Goal: Entertainment & Leisure: Browse casually

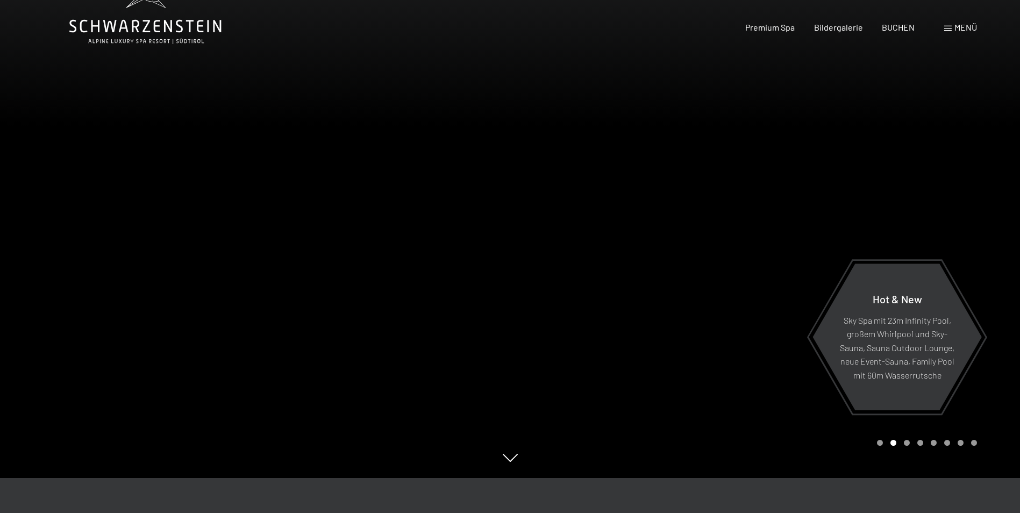
scroll to position [54, 0]
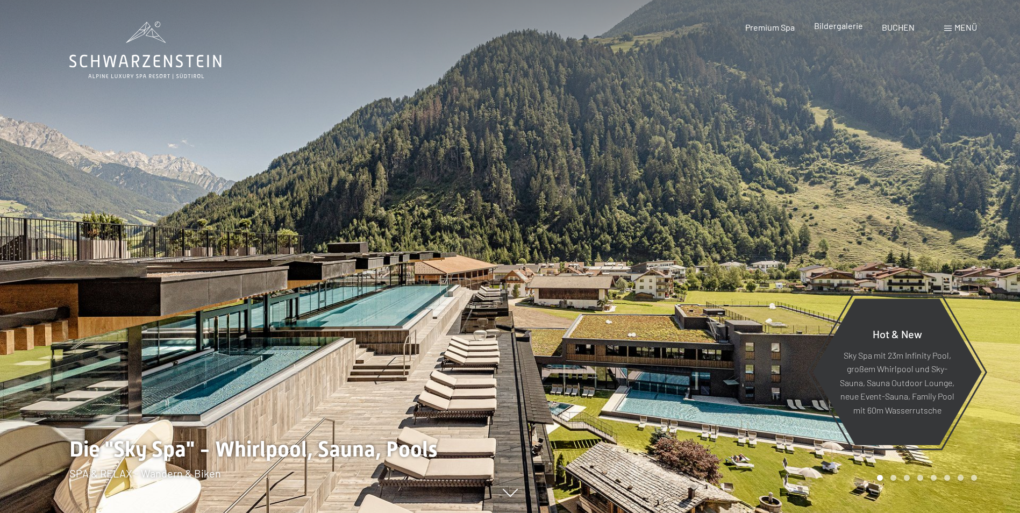
click at [840, 26] on span "Bildergalerie" at bounding box center [838, 25] width 49 height 10
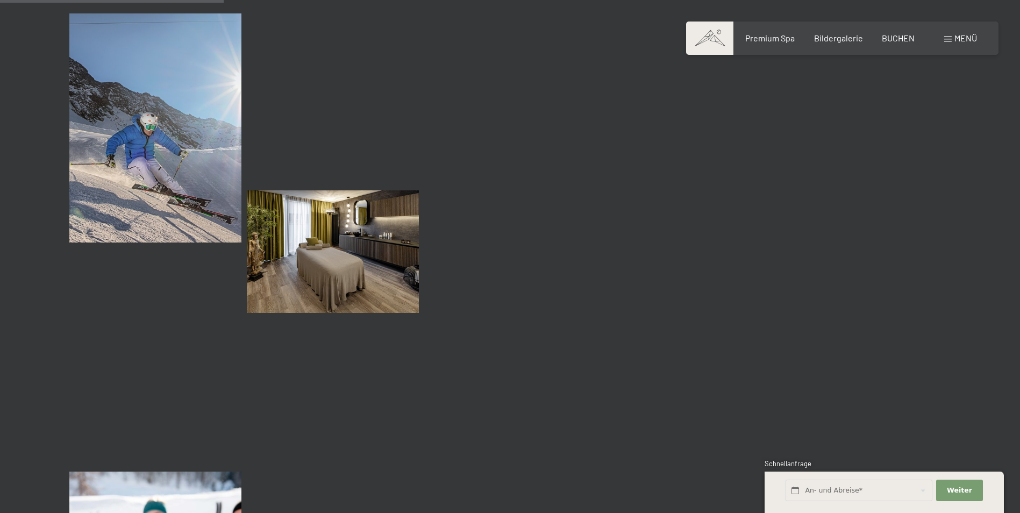
scroll to position [3225, 0]
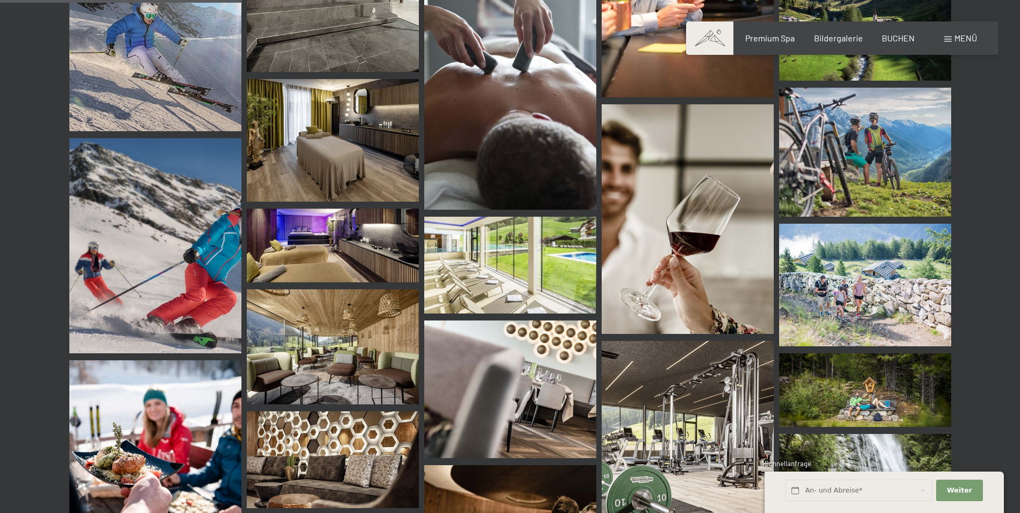
click at [363, 135] on img at bounding box center [333, 140] width 172 height 123
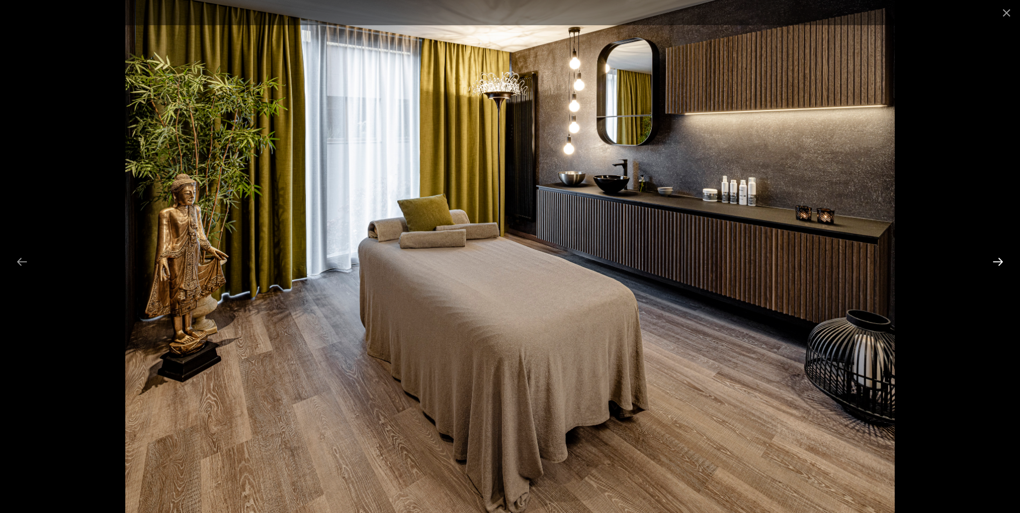
click at [1007, 258] on button "Next slide" at bounding box center [997, 261] width 23 height 21
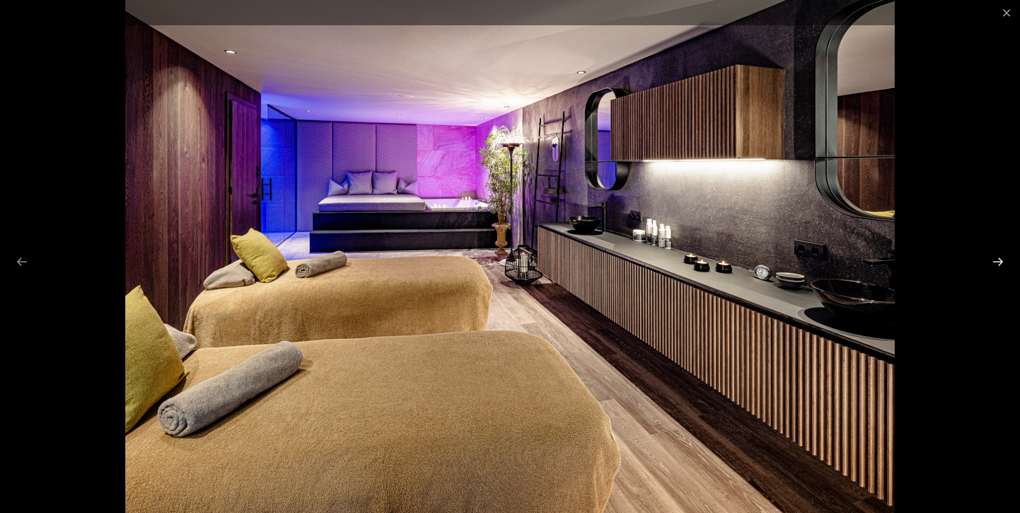
click at [1007, 258] on button "Next slide" at bounding box center [997, 261] width 23 height 21
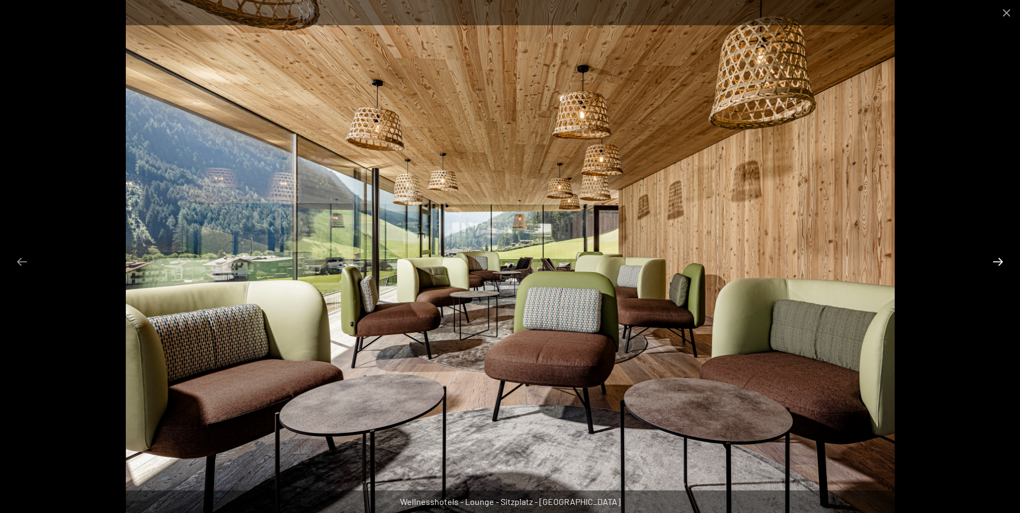
click at [1007, 258] on button "Next slide" at bounding box center [997, 261] width 23 height 21
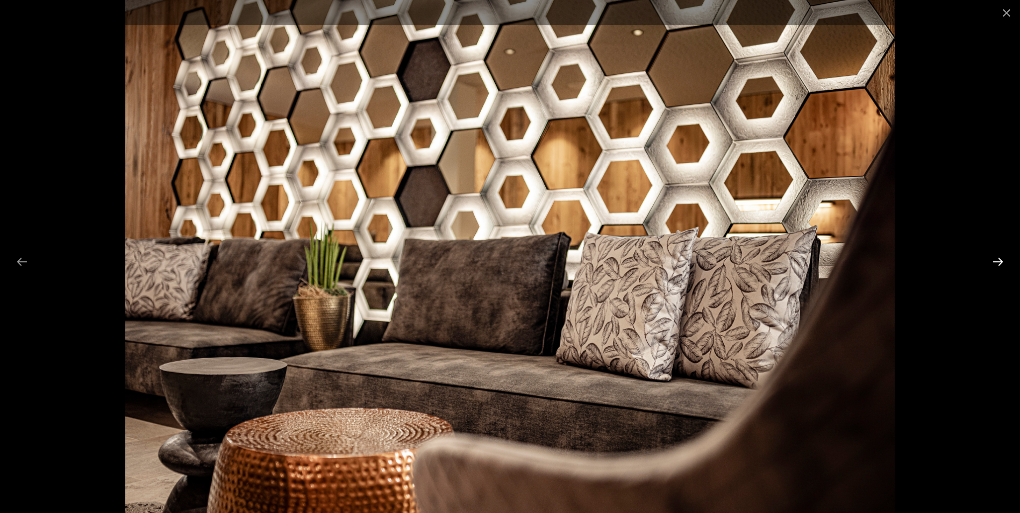
click at [1007, 258] on button "Next slide" at bounding box center [997, 261] width 23 height 21
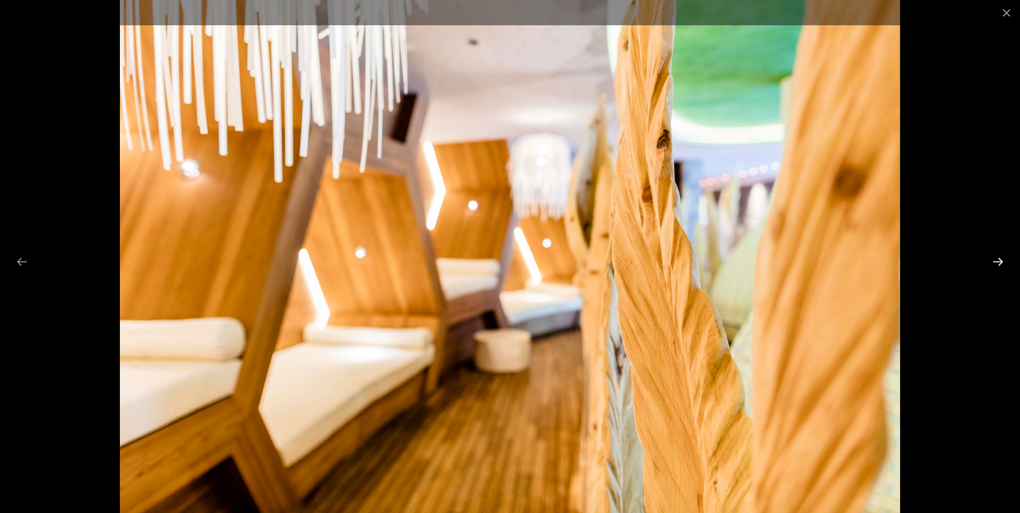
click at [1007, 258] on button "Next slide" at bounding box center [997, 261] width 23 height 21
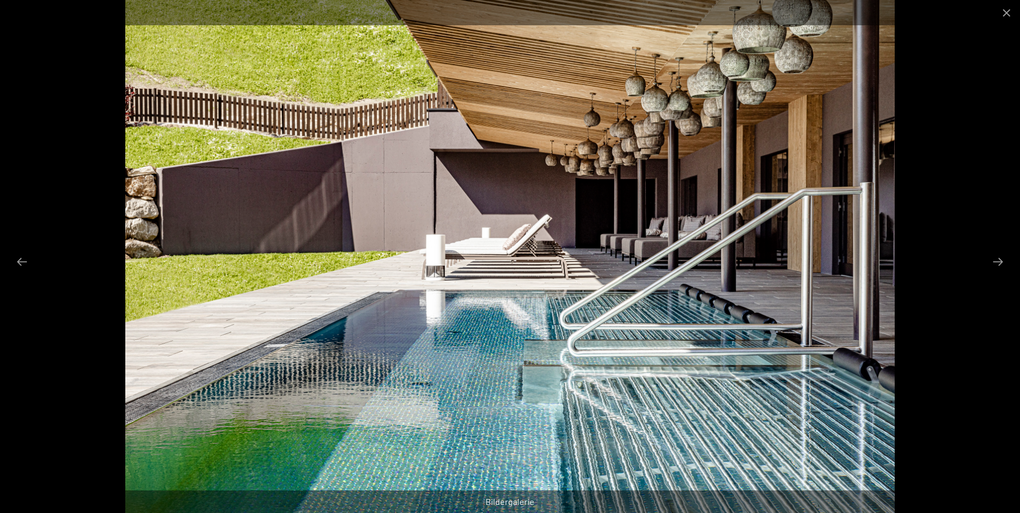
scroll to position [2777, 0]
click at [998, 264] on button "Next slide" at bounding box center [997, 261] width 23 height 21
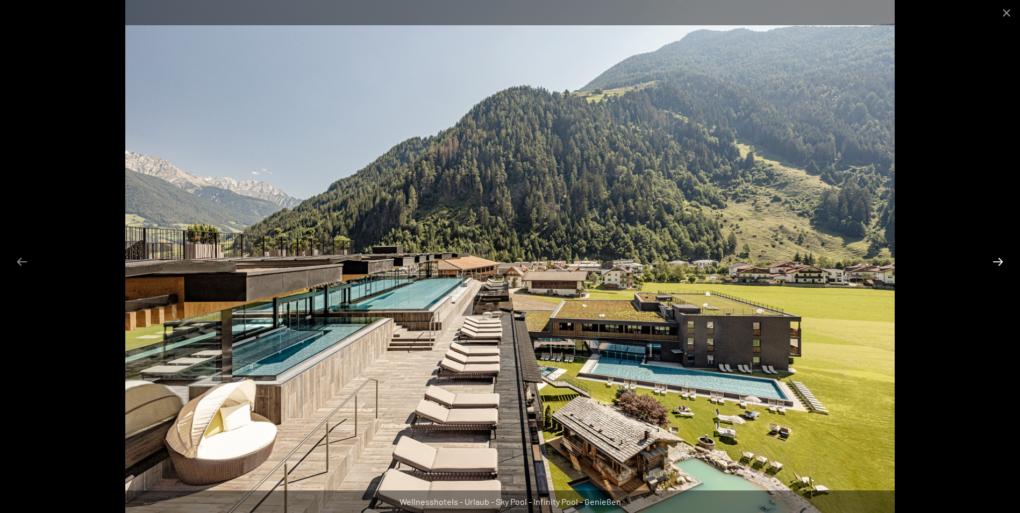
click at [998, 264] on button "Next slide" at bounding box center [997, 261] width 23 height 21
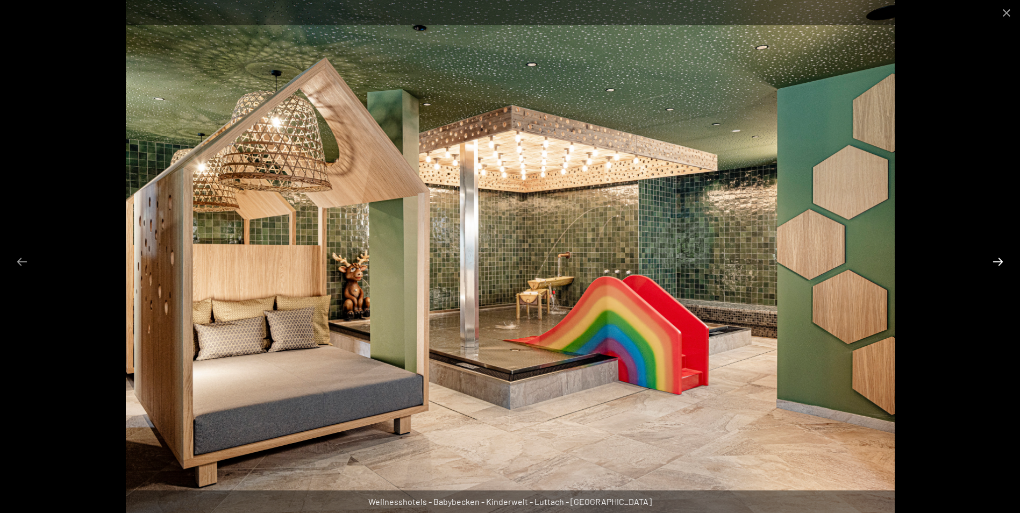
click at [1003, 262] on button "Next slide" at bounding box center [997, 261] width 23 height 21
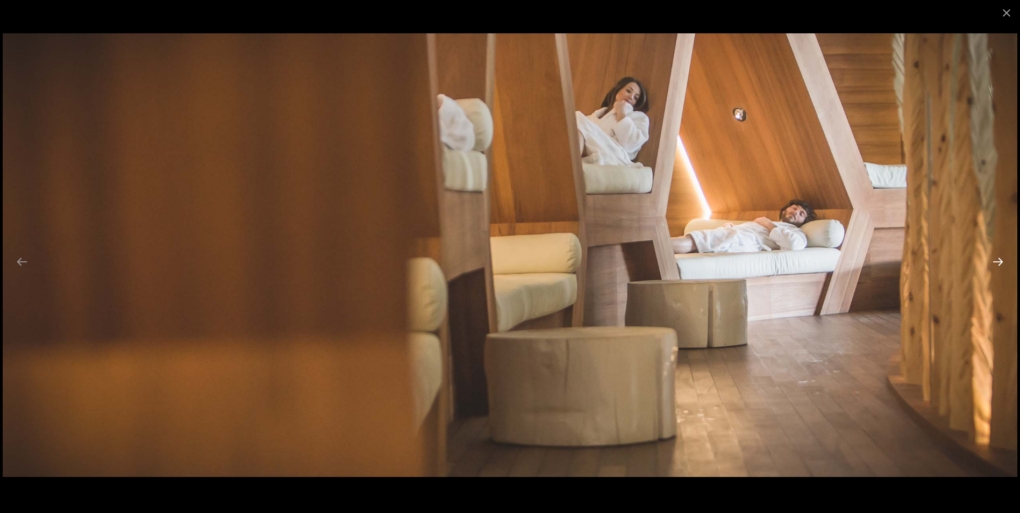
click at [1002, 263] on button "Next slide" at bounding box center [997, 261] width 23 height 21
